Goal: Task Accomplishment & Management: Manage account settings

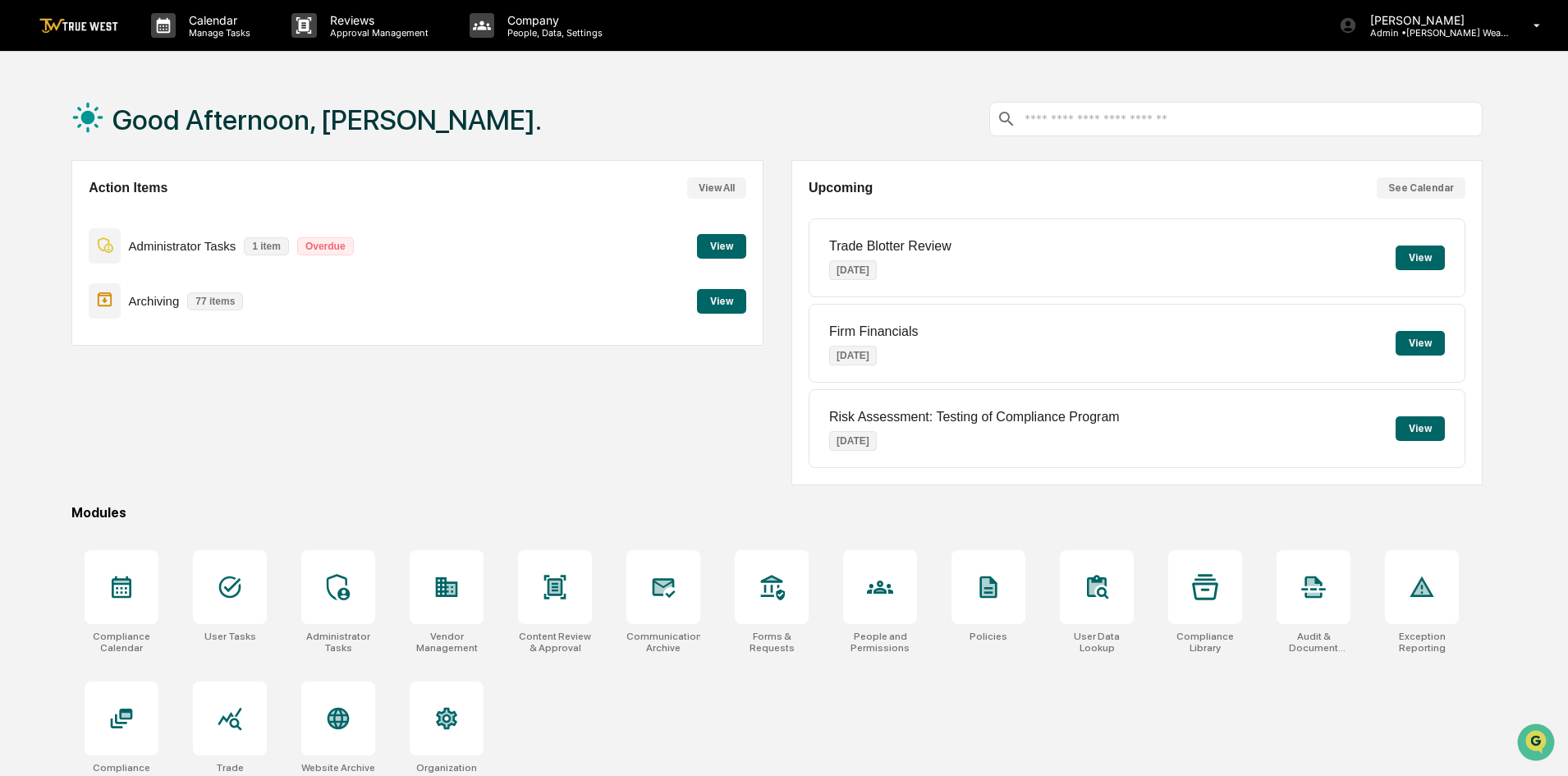
click at [698, 248] on button "View" at bounding box center [721, 246] width 49 height 25
click at [584, 20] on p "Company" at bounding box center [552, 20] width 116 height 14
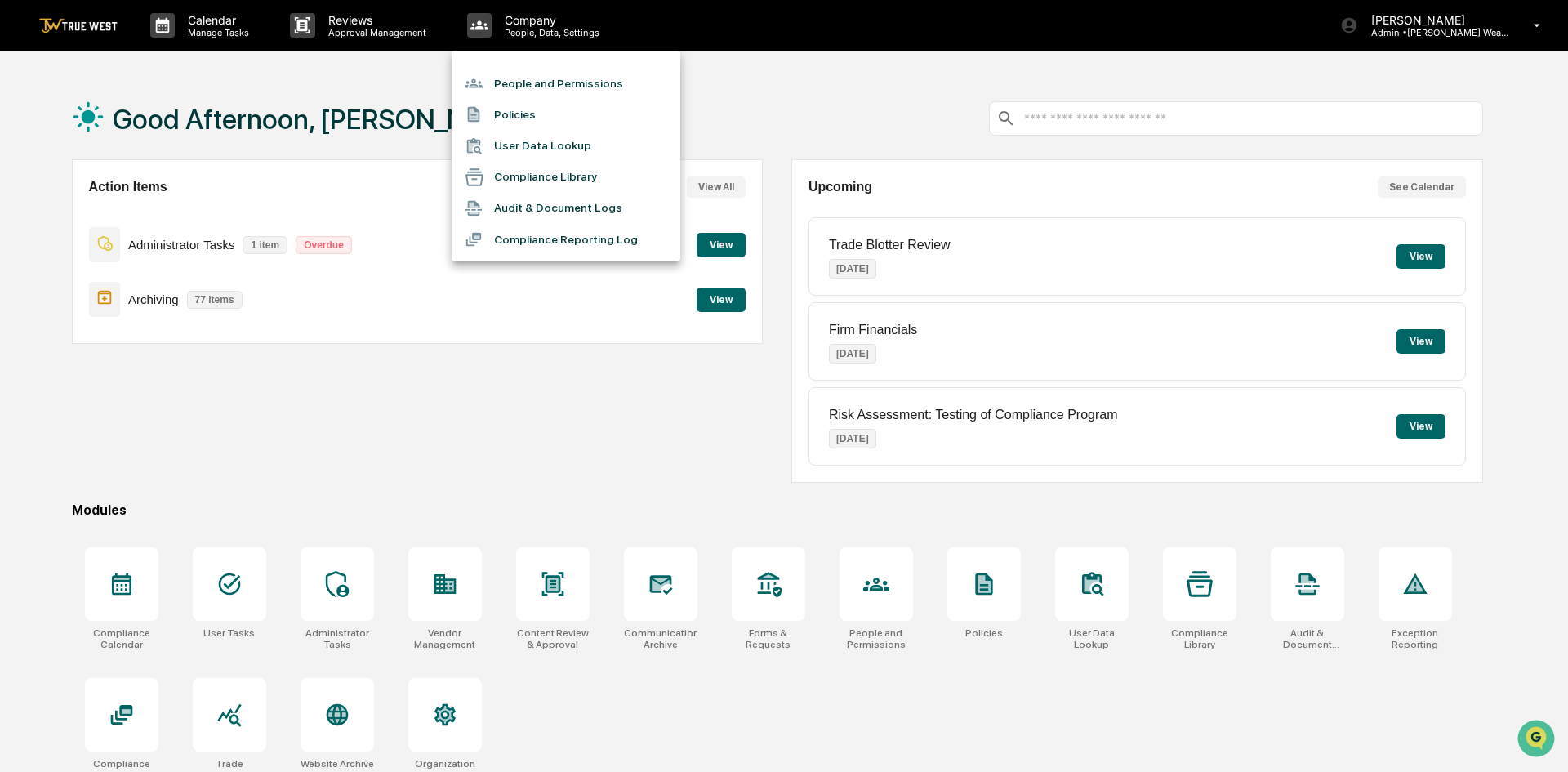
click at [576, 92] on li "People and Permissions" at bounding box center [566, 83] width 229 height 31
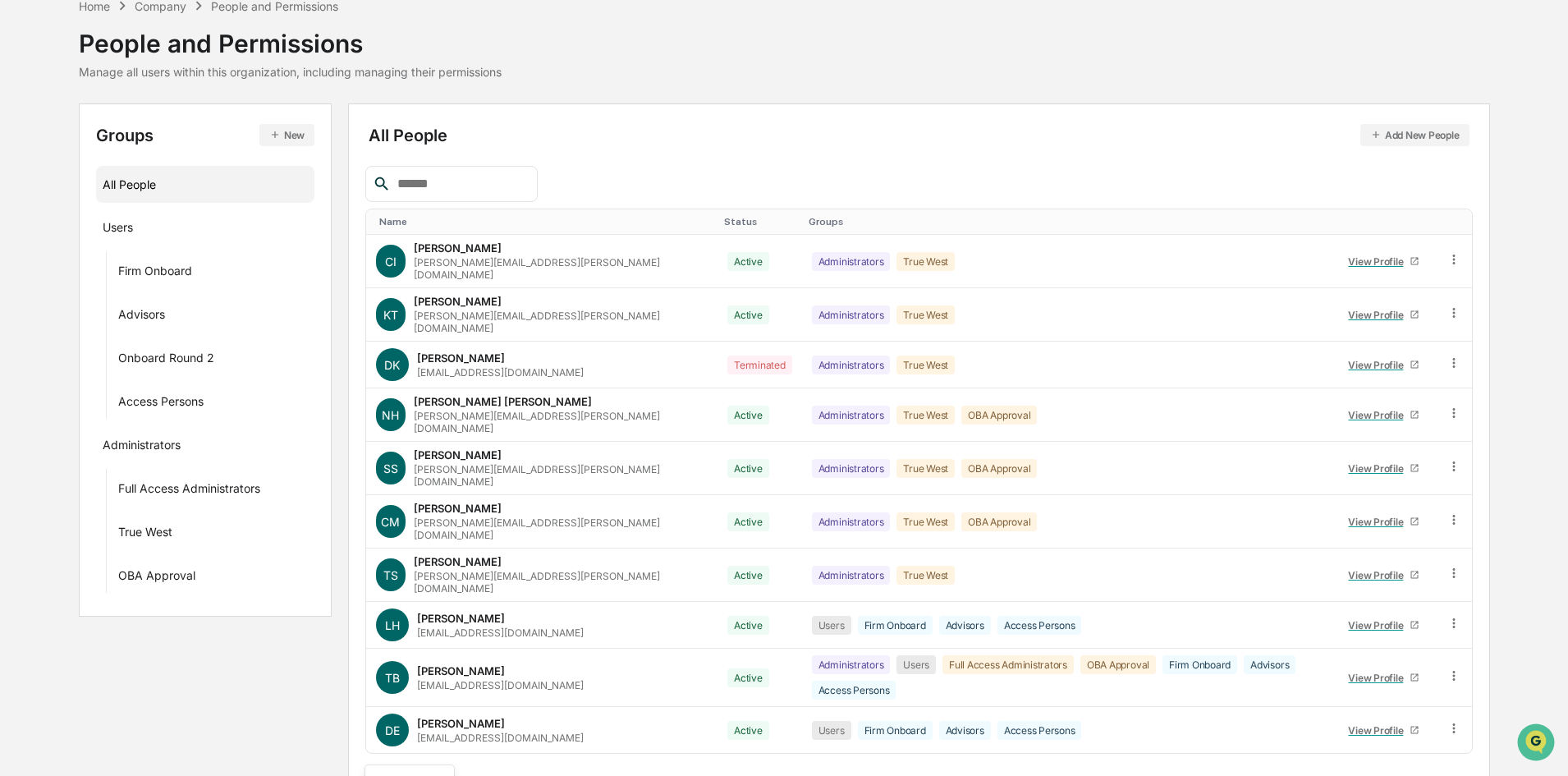
scroll to position [209, 0]
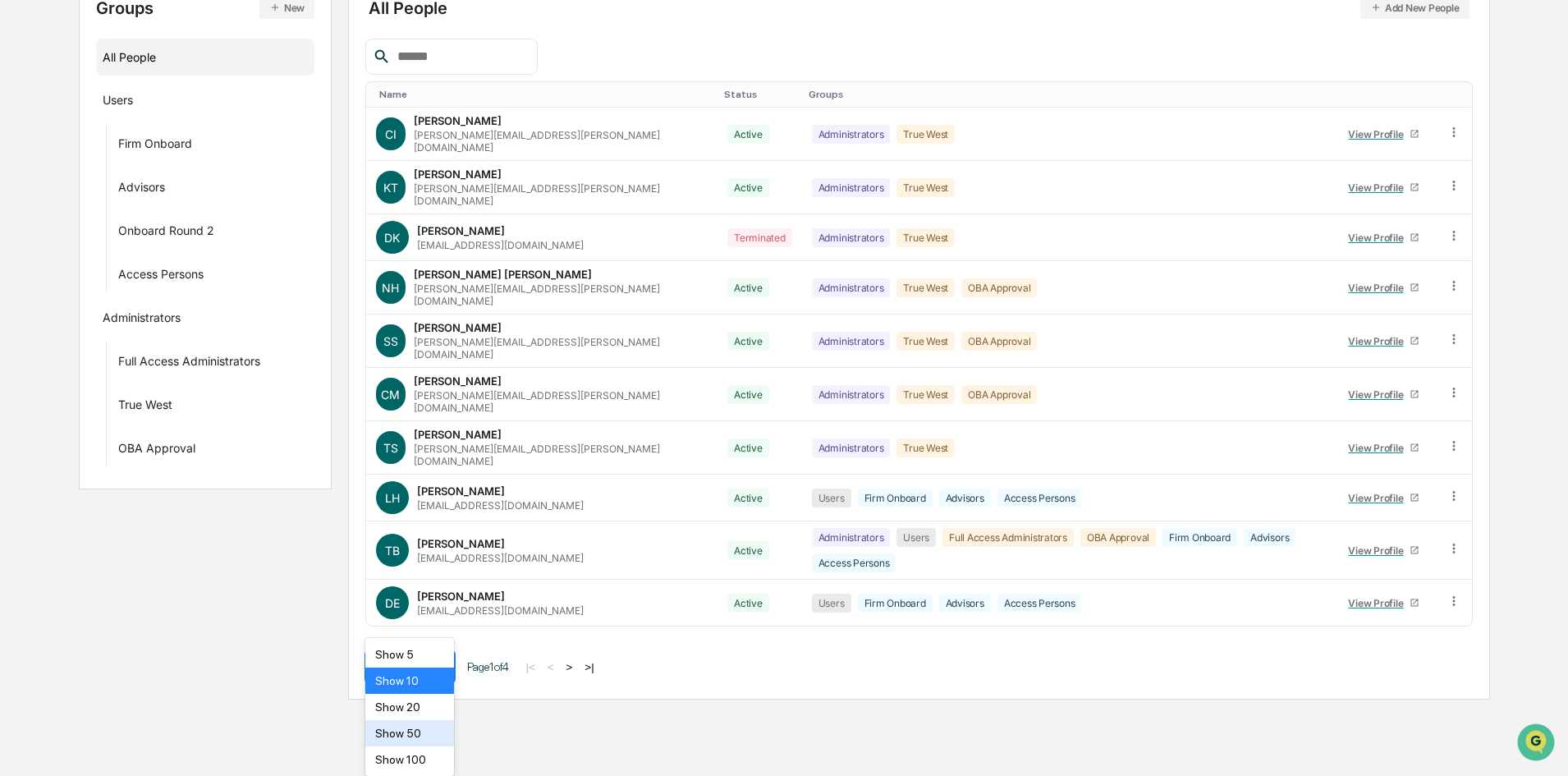
click at [393, 699] on body "Calendar Manage Tasks Reviews Approval Management Company People, Data, Setting…" at bounding box center [784, 245] width 1568 height 908
click at [418, 755] on div "Show 100" at bounding box center [410, 760] width 90 height 26
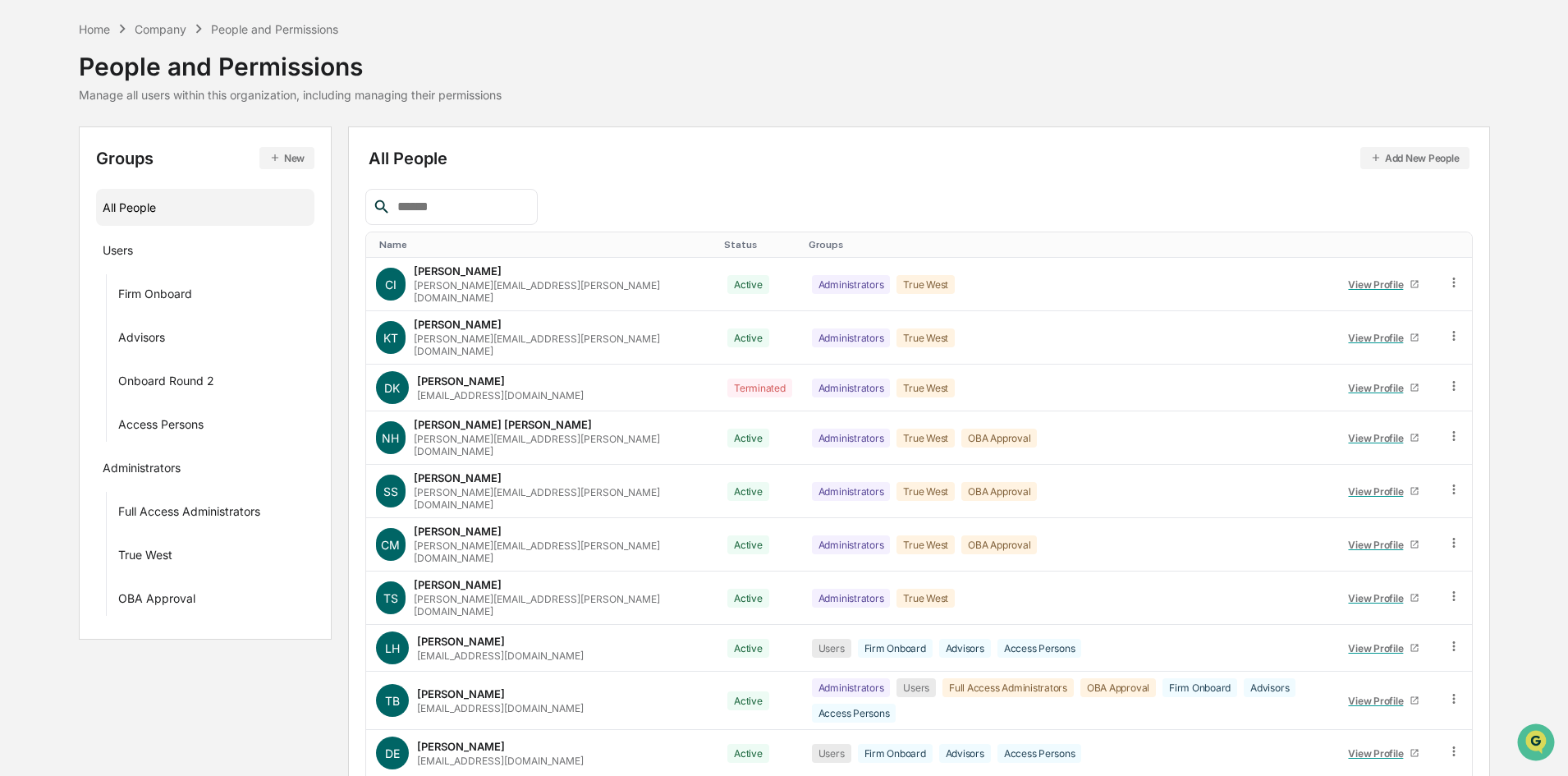
scroll to position [0, 0]
